Goal: Transaction & Acquisition: Purchase product/service

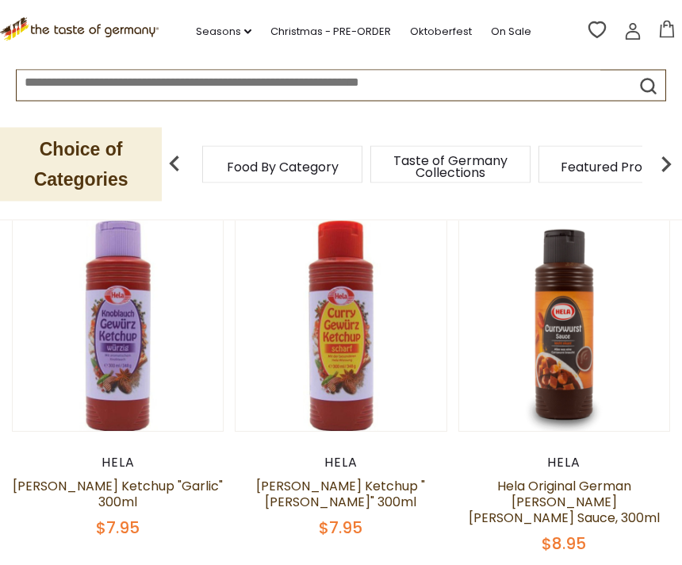
scroll to position [503, 0]
click at [612, 378] on link at bounding box center [564, 325] width 177 height 177
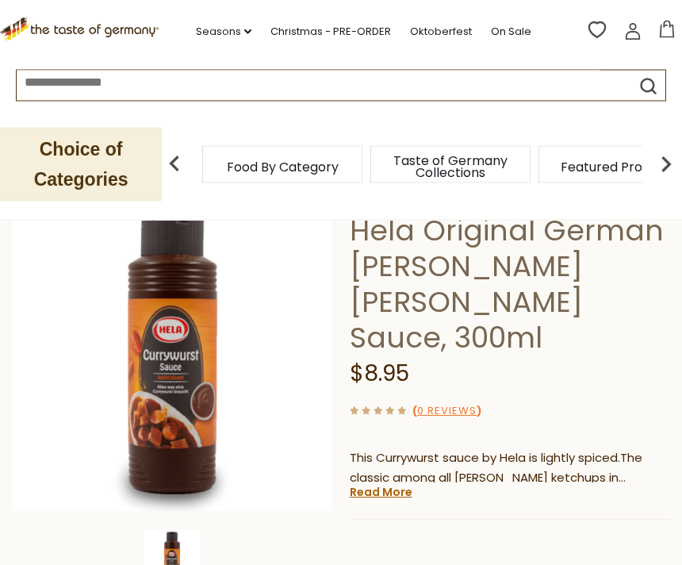
scroll to position [133, 0]
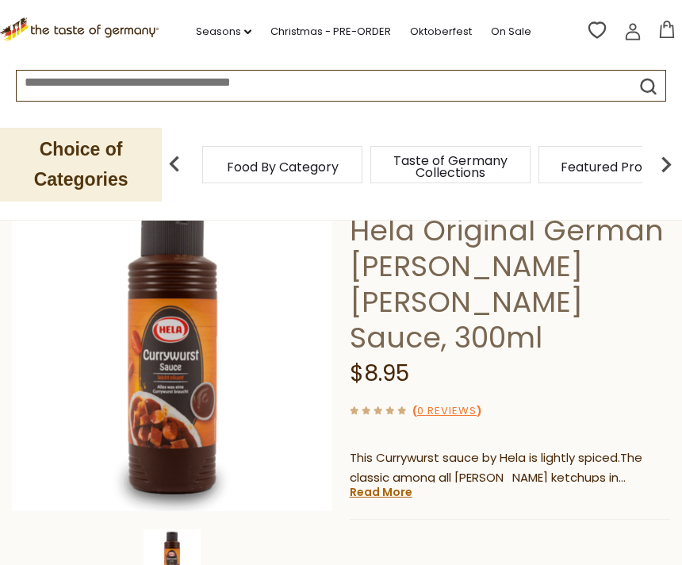
scroll to position [189, 0]
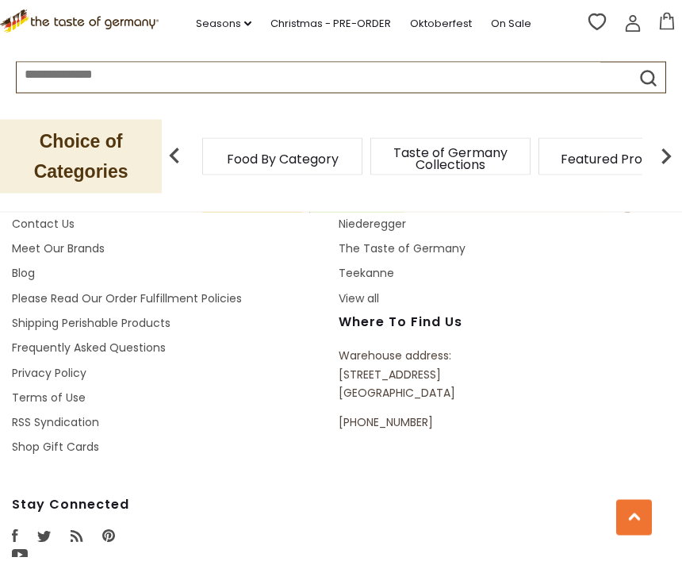
scroll to position [2385, 0]
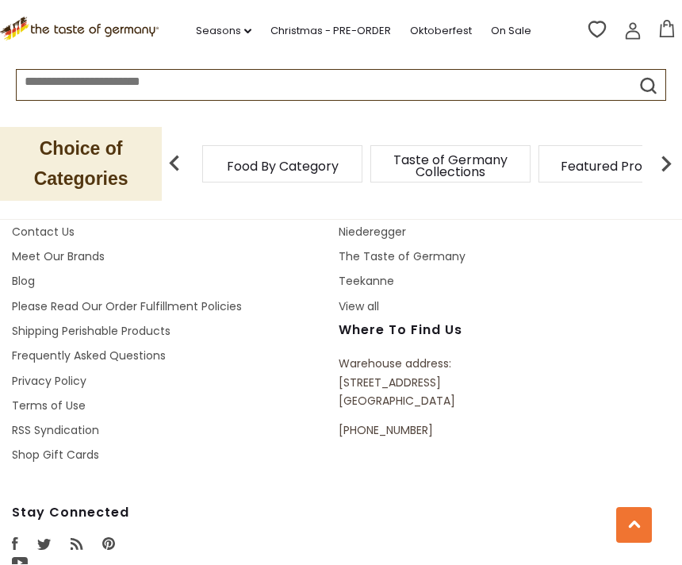
click at [541, 356] on p "Warehouse address: 615 Lofstrand Lane Rockville, MD 20850" at bounding box center [480, 384] width 283 height 56
click at [627, 544] on button at bounding box center [635, 526] width 36 height 36
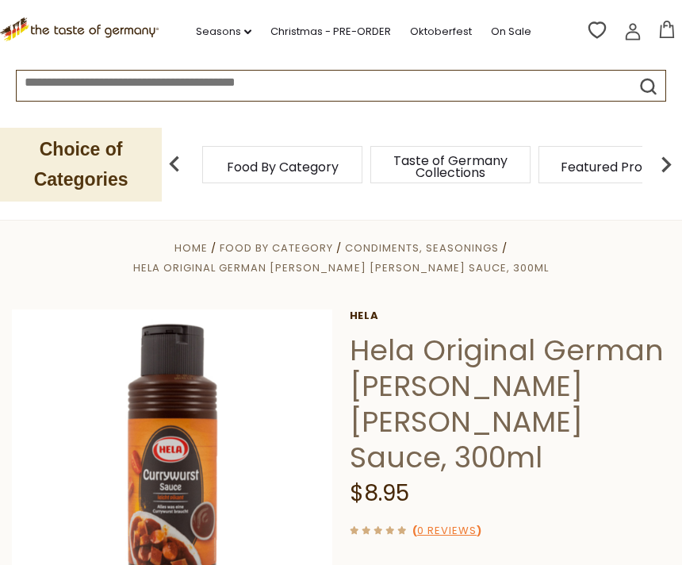
scroll to position [1, 0]
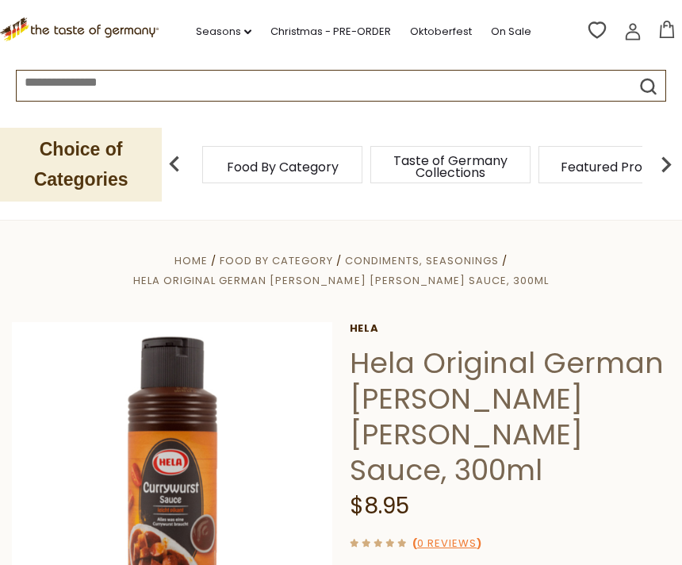
click at [561, 173] on span "Featured Products" at bounding box center [619, 167] width 117 height 12
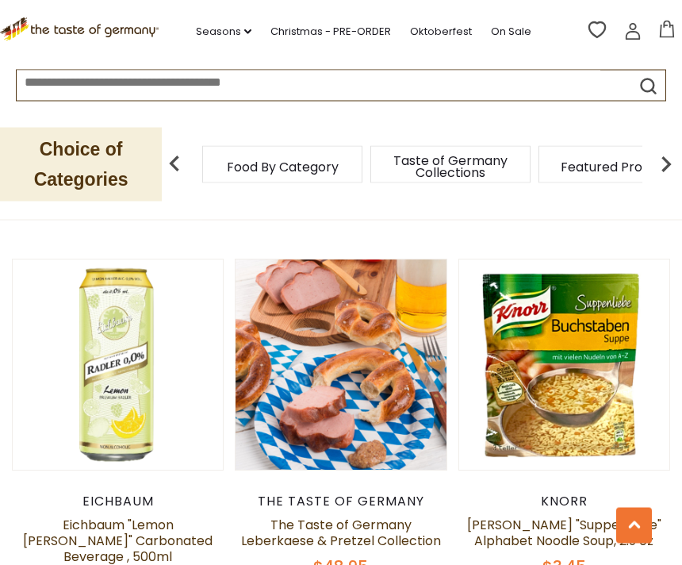
scroll to position [921, 0]
click at [394, 86] on input at bounding box center [309, 80] width 584 height 18
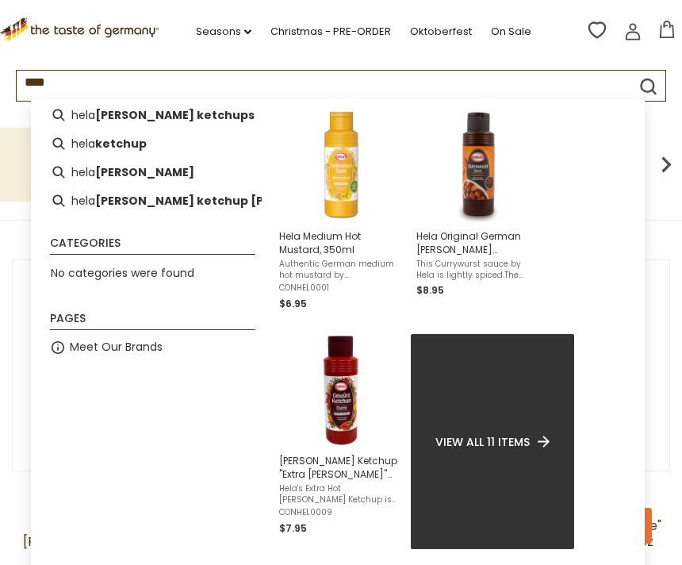
scroll to position [34, 0]
type input "****"
click at [341, 171] on img "Hela Medium Hot Mustard, 350ml" at bounding box center [341, 164] width 115 height 115
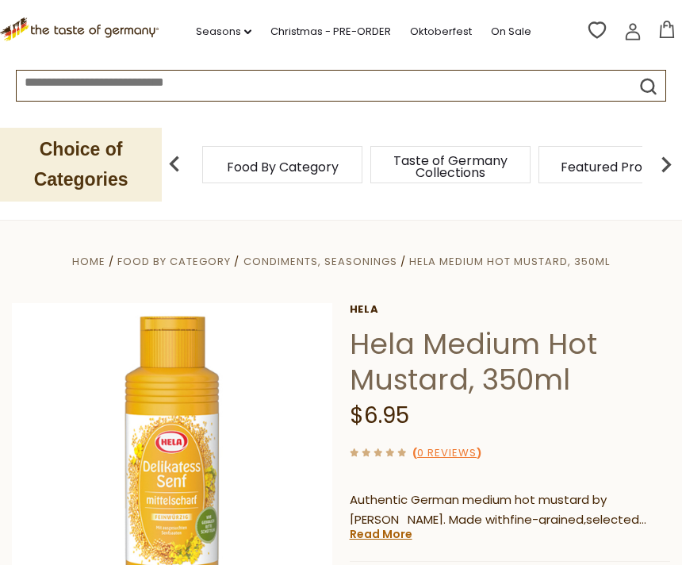
click at [243, 83] on input at bounding box center [309, 80] width 584 height 18
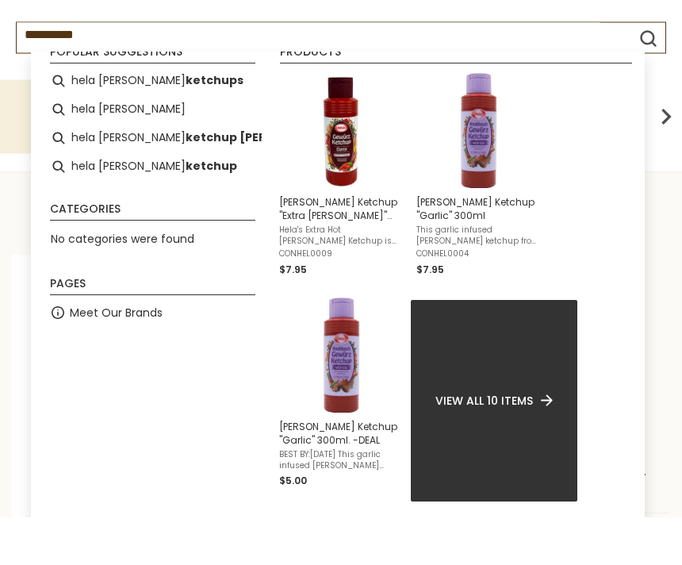
scroll to position [21, 0]
type input "**********"
click at [331, 134] on img "Instant Search Results" at bounding box center [341, 178] width 115 height 115
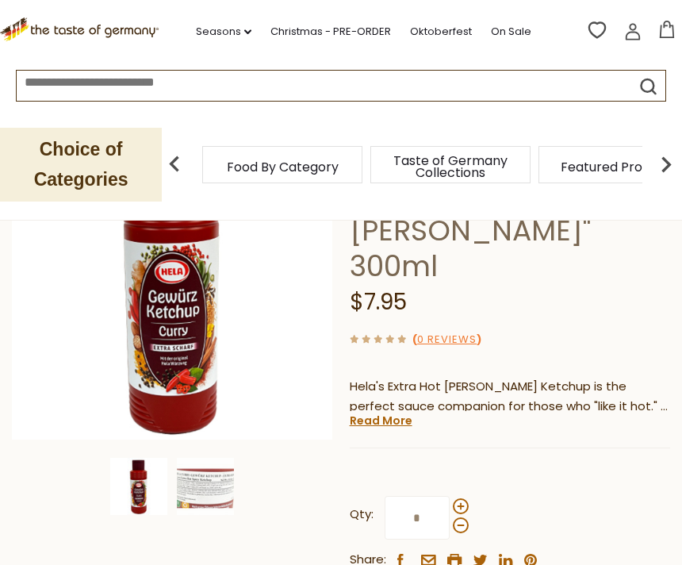
scroll to position [207, 0]
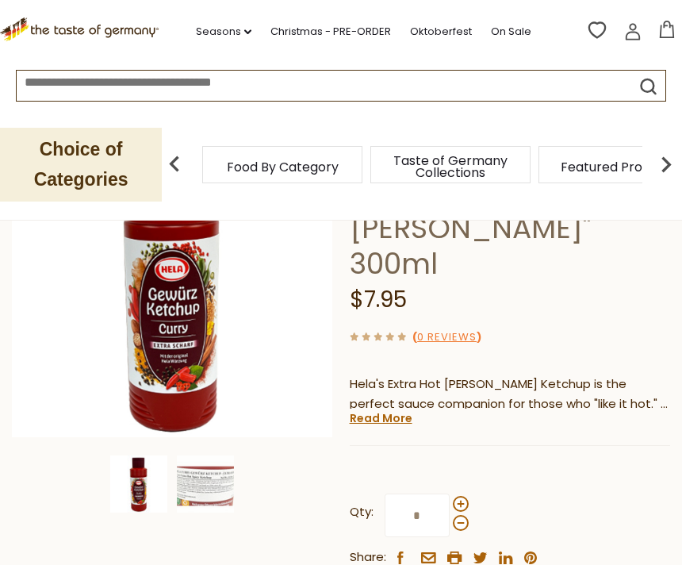
click at [413, 494] on input "*" at bounding box center [417, 516] width 65 height 44
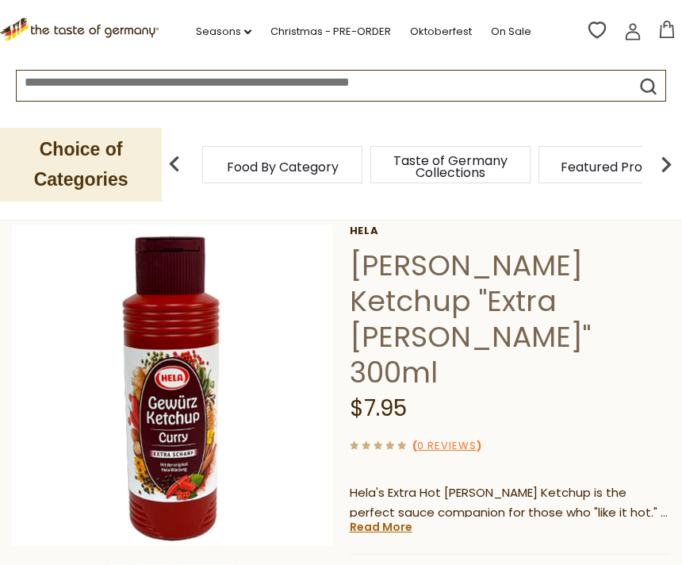
scroll to position [0, 0]
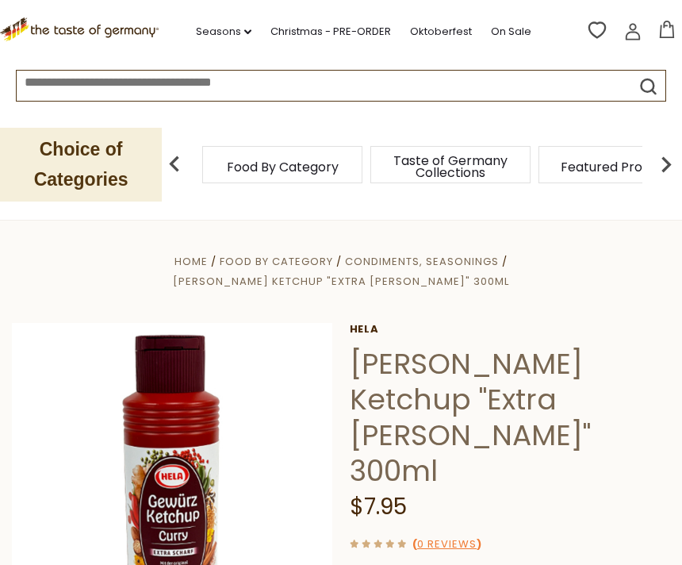
click at [118, 161] on p "Choice of Categories" at bounding box center [81, 165] width 162 height 74
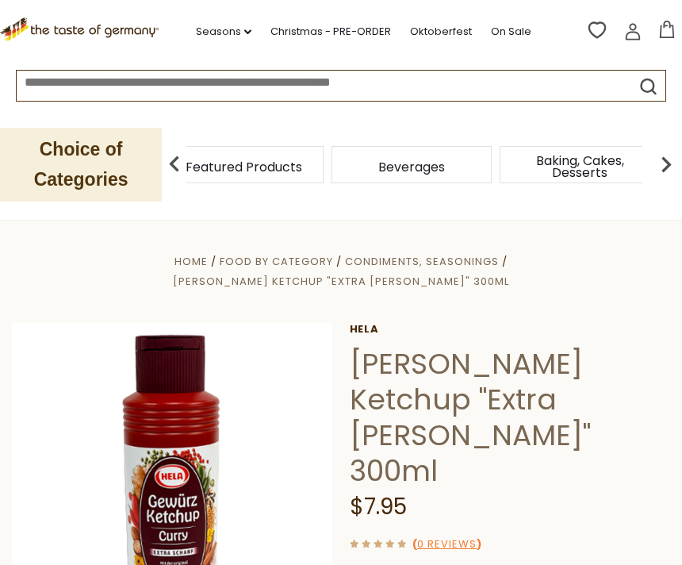
click at [302, 162] on span "Featured Products" at bounding box center [244, 167] width 117 height 12
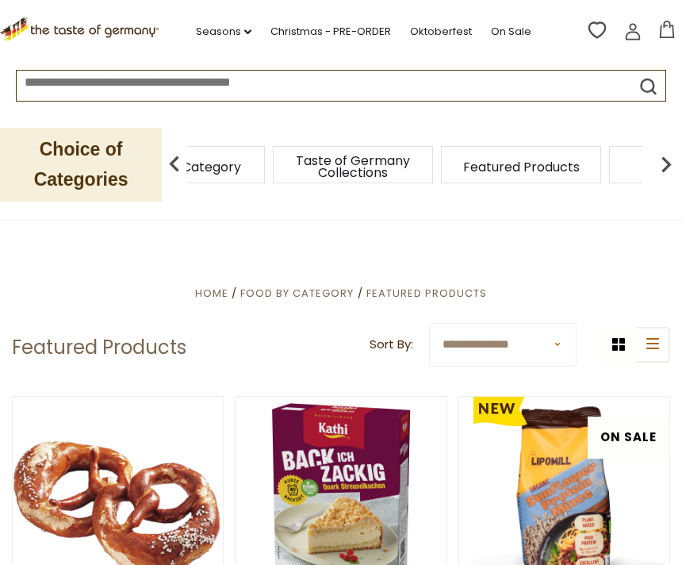
click at [609, 163] on div "Beverages" at bounding box center [689, 164] width 160 height 37
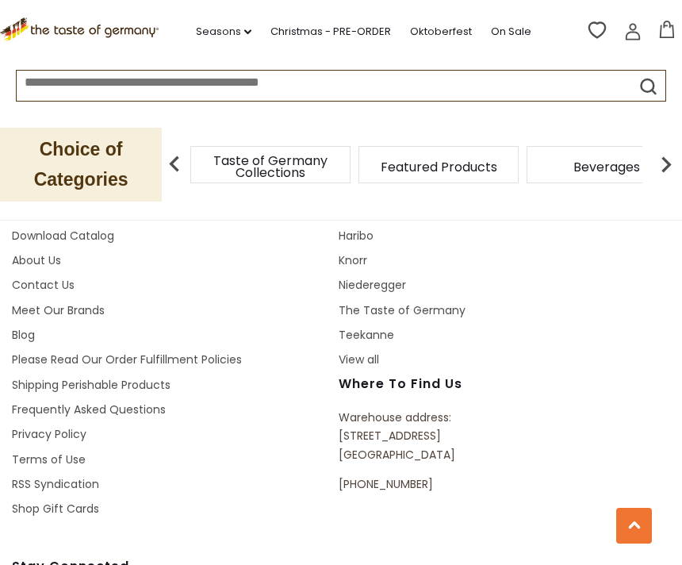
scroll to position [2874, 0]
click at [632, 544] on button at bounding box center [635, 526] width 36 height 36
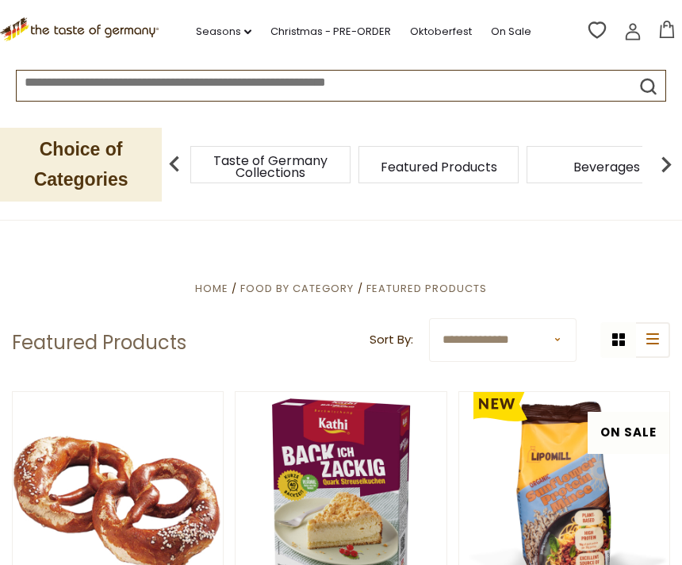
scroll to position [4, 0]
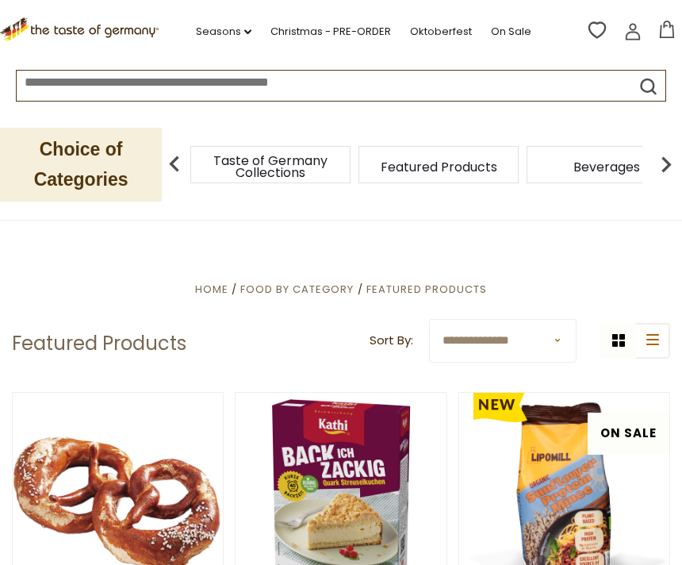
click at [99, 45] on link ".st0{fill:#EDD300;} .st1{fill:#D33E21;}" at bounding box center [80, 32] width 160 height 36
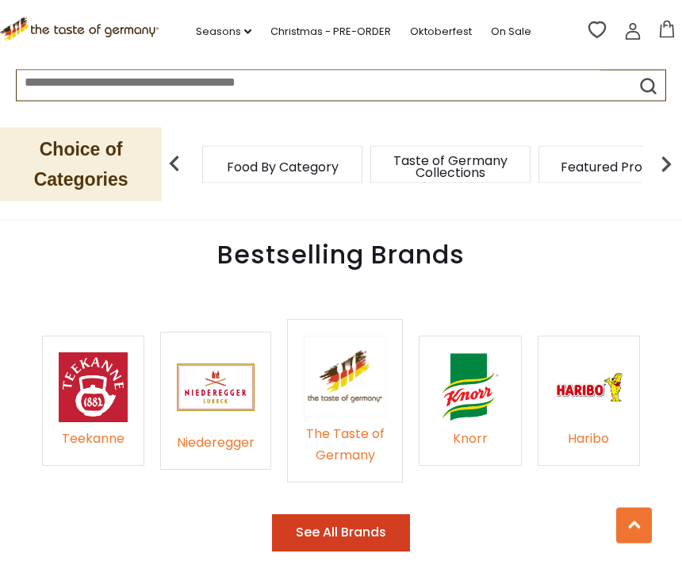
scroll to position [2248, 0]
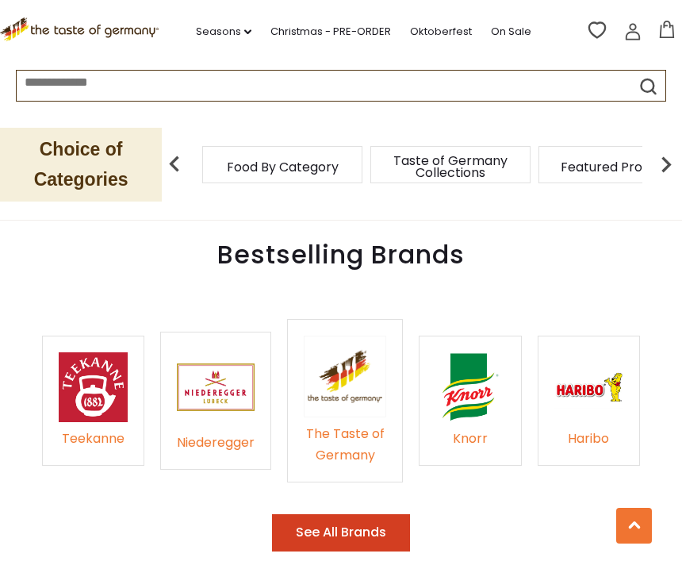
click at [340, 360] on img at bounding box center [345, 377] width 83 height 82
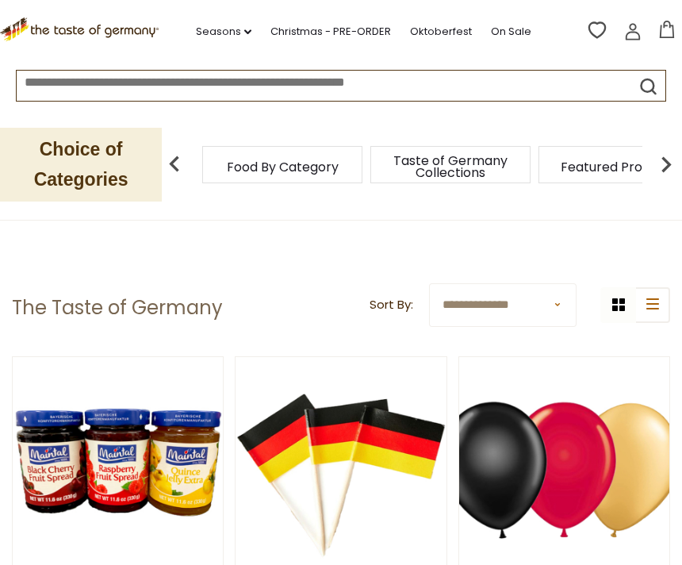
click at [667, 32] on icon at bounding box center [667, 29] width 17 height 17
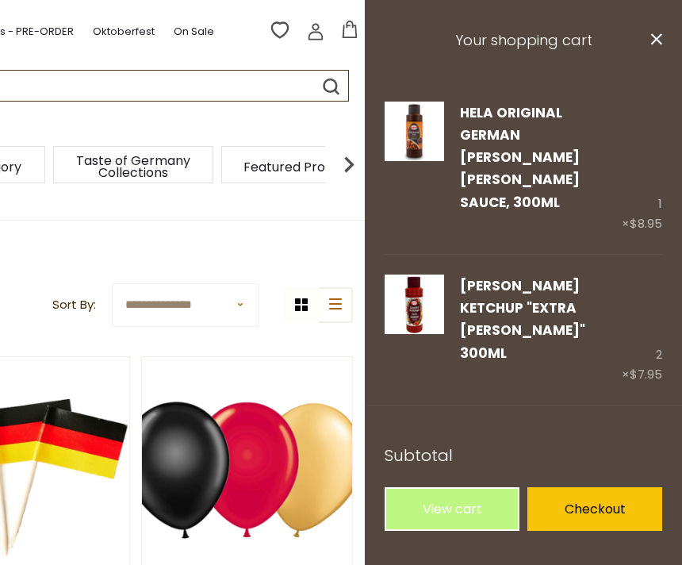
click at [598, 487] on link "Checkout" at bounding box center [595, 509] width 135 height 44
click at [574, 487] on link "Checkout" at bounding box center [595, 509] width 135 height 44
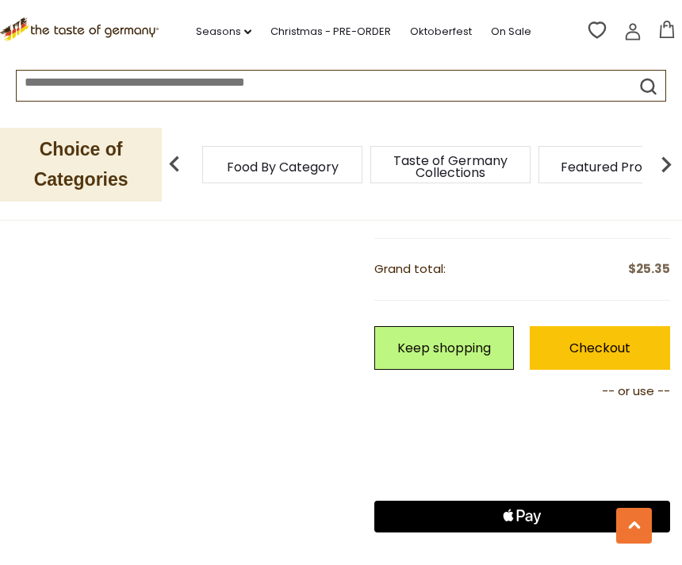
scroll to position [688, 0]
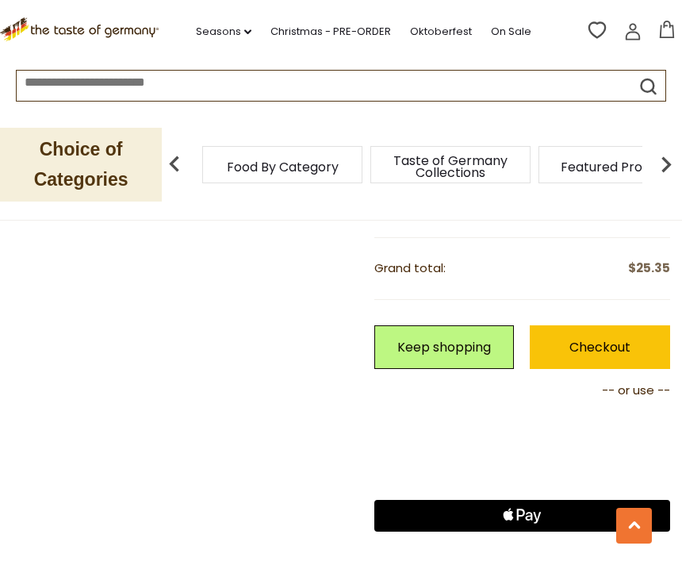
click at [442, 343] on link "Keep shopping" at bounding box center [445, 347] width 140 height 44
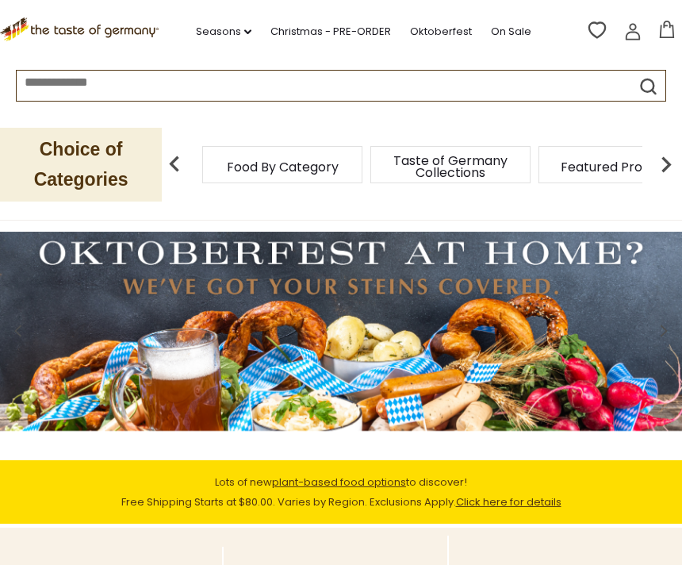
click at [561, 172] on span "Featured Products" at bounding box center [619, 167] width 117 height 12
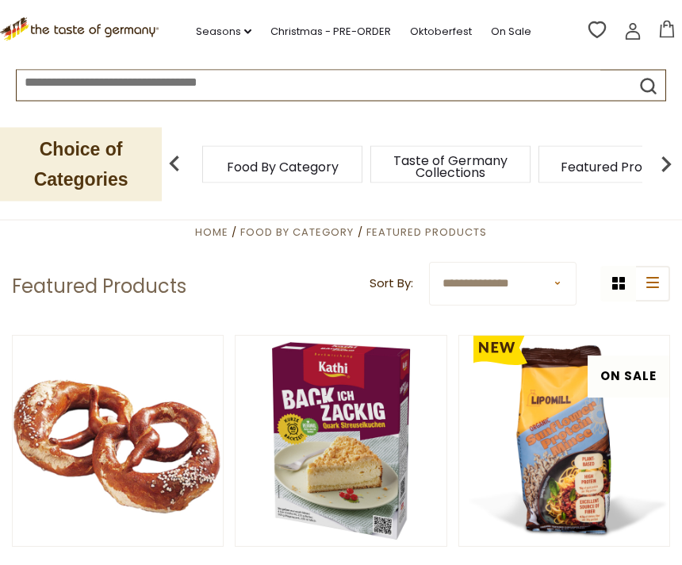
scroll to position [54, 0]
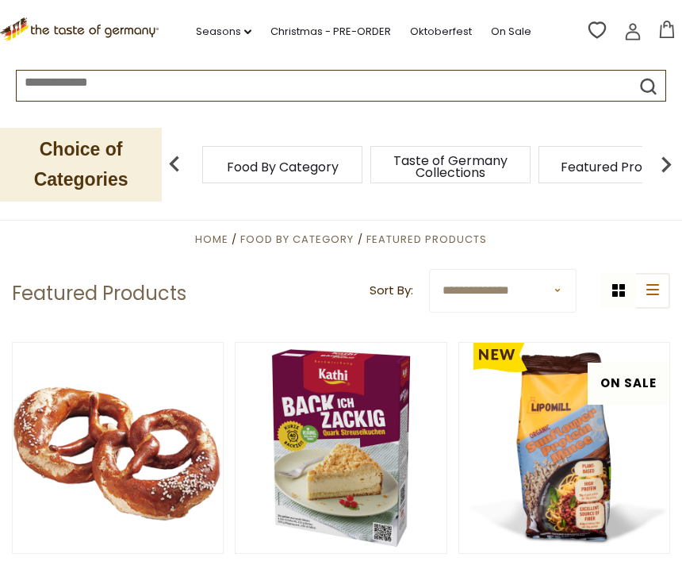
click at [270, 87] on input at bounding box center [309, 80] width 584 height 18
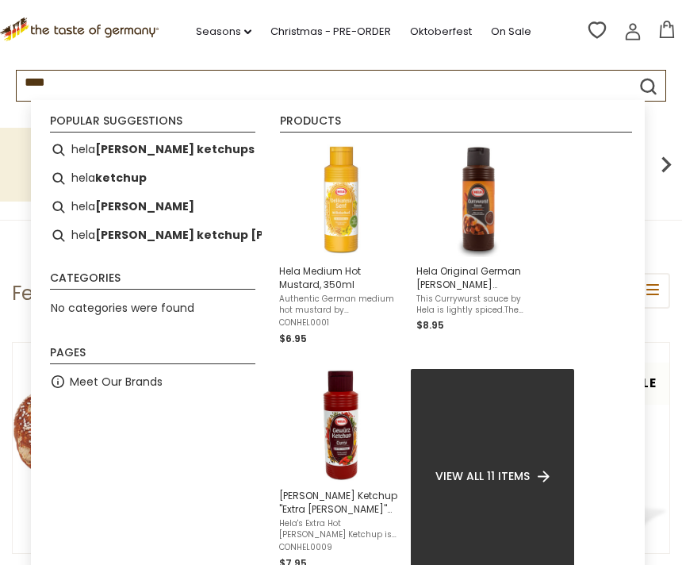
click at [203, 239] on b "curry ketchup delikat mild" at bounding box center [236, 235] width 283 height 18
type input "**********"
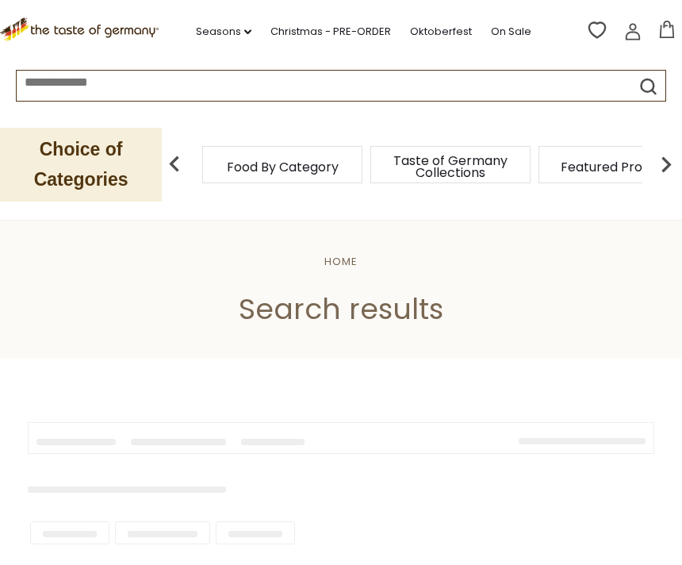
type input "**********"
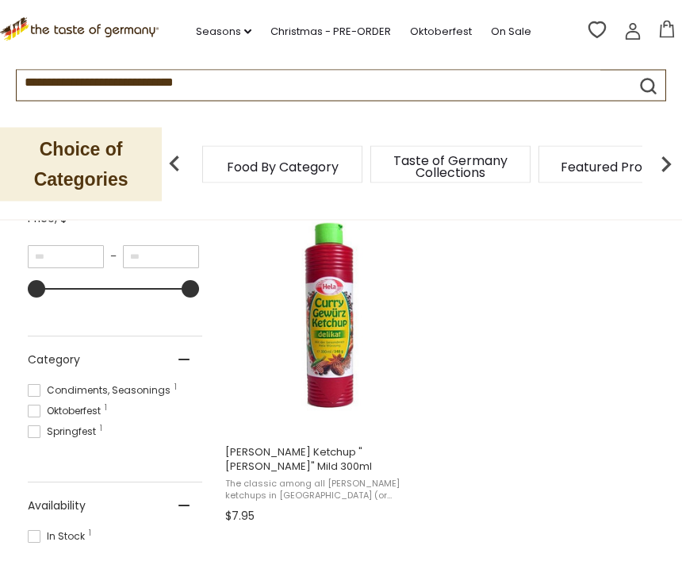
scroll to position [323, 0]
click at [321, 304] on img "Hela Curry Ketchup" at bounding box center [328, 315] width 210 height 210
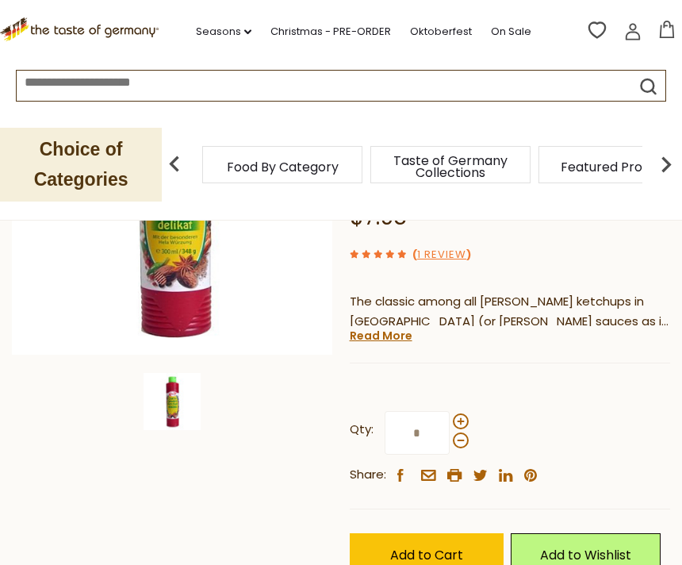
scroll to position [300, 0]
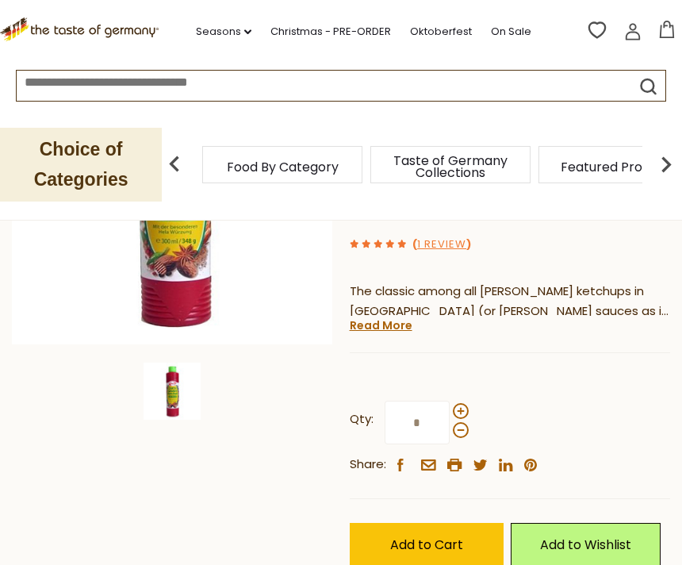
click at [418, 536] on span "Add to Cart" at bounding box center [426, 545] width 73 height 18
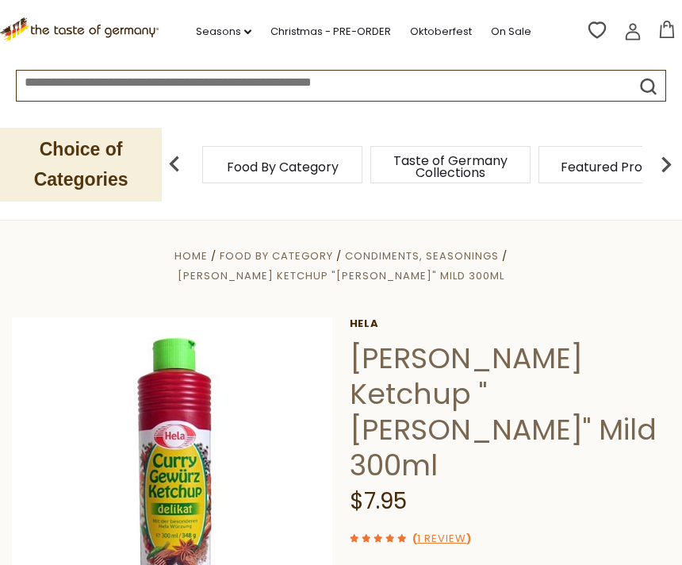
scroll to position [0, 0]
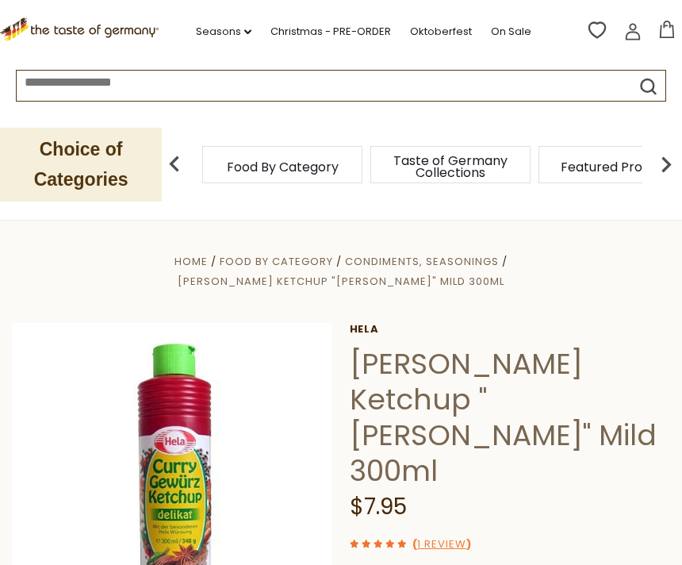
click at [664, 31] on icon at bounding box center [667, 29] width 17 height 17
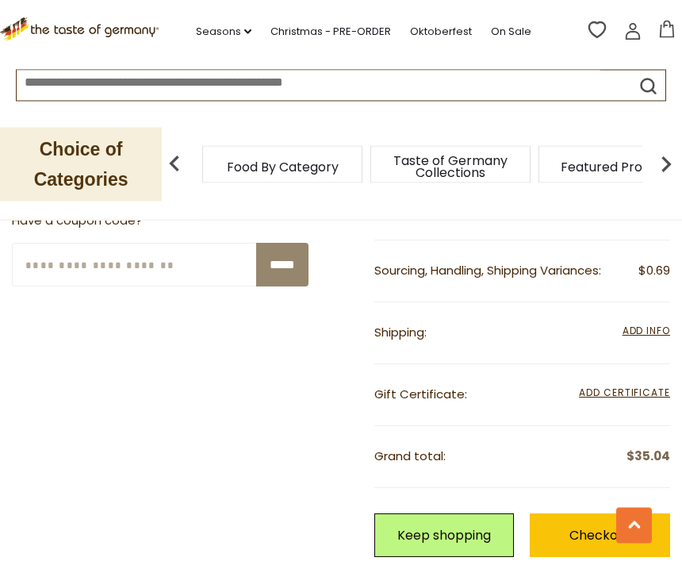
scroll to position [734, 0]
click at [591, 521] on link "Checkout" at bounding box center [600, 535] width 140 height 44
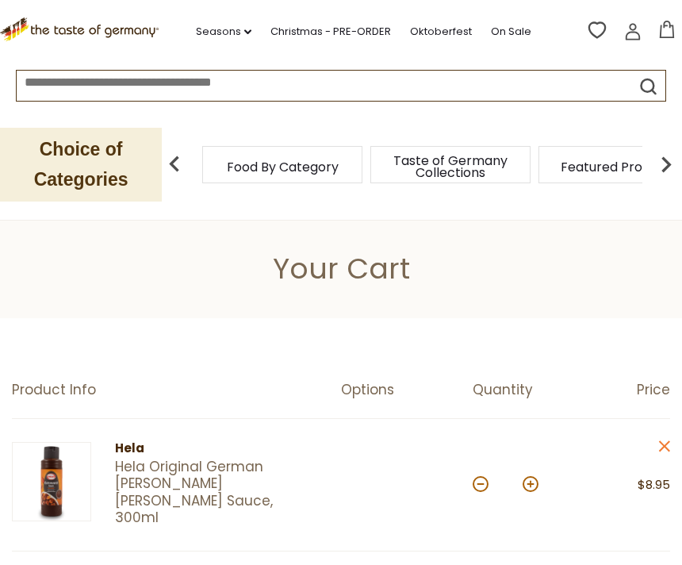
click at [632, 29] on icon at bounding box center [632, 26] width 7 height 7
